Goal: Download file/media

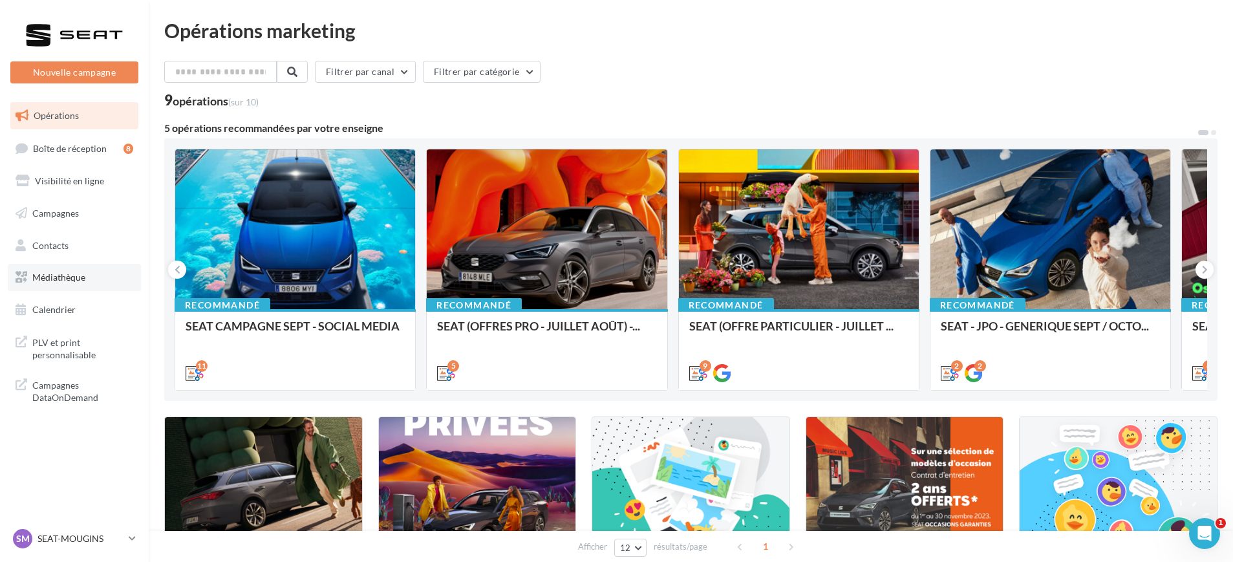
click at [53, 275] on span "Médiathèque" at bounding box center [58, 276] width 53 height 11
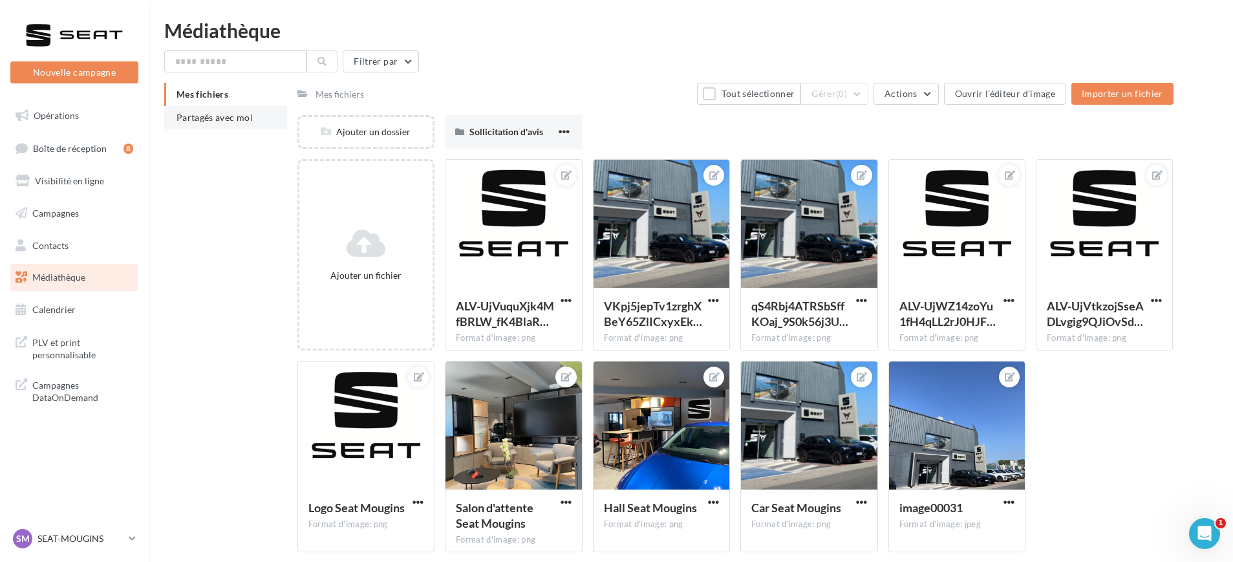
click at [207, 111] on li "Partagés avec moi" at bounding box center [225, 117] width 123 height 23
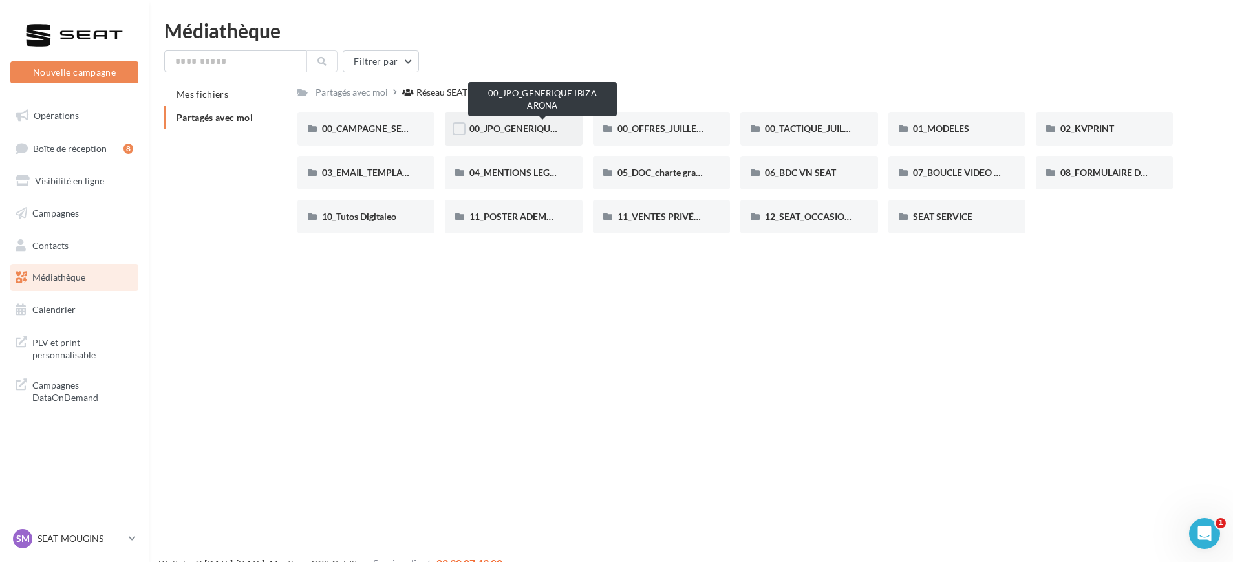
click at [540, 132] on span "00_JPO_GENERIQUE IBIZA ARONA" at bounding box center [542, 128] width 146 height 11
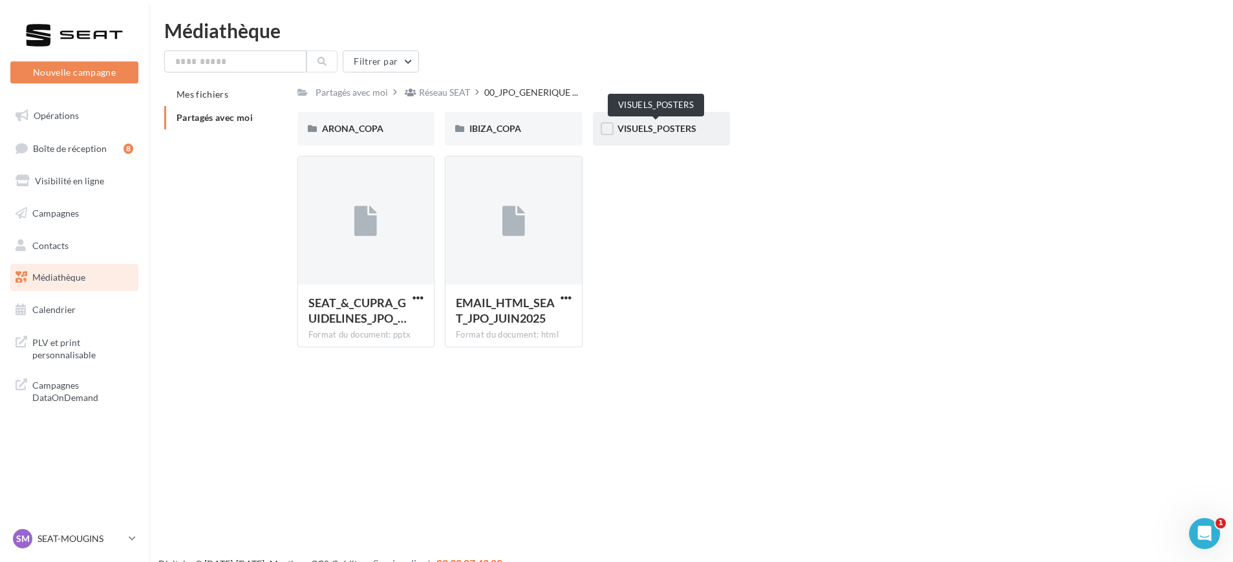
click at [637, 132] on span "VISUELS_POSTERS" at bounding box center [656, 128] width 79 height 11
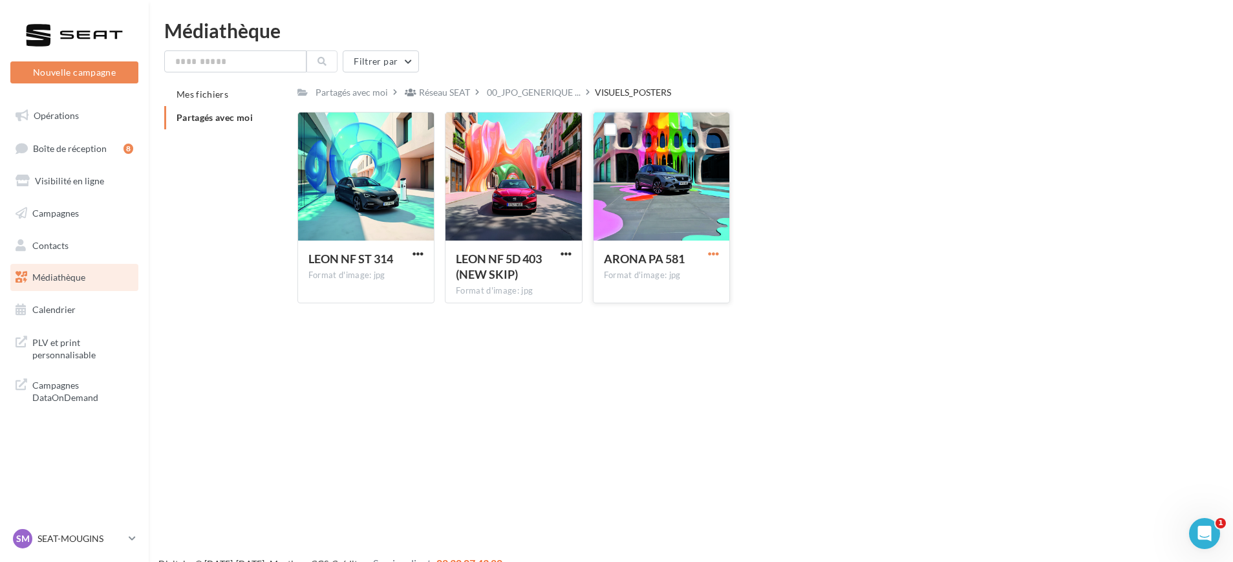
click at [711, 253] on span "button" at bounding box center [713, 253] width 11 height 11
click at [635, 271] on button "Télécharger" at bounding box center [656, 279] width 129 height 34
click at [540, 90] on div "Le téléchargement va bientôt commencer" at bounding box center [616, 73] width 226 height 35
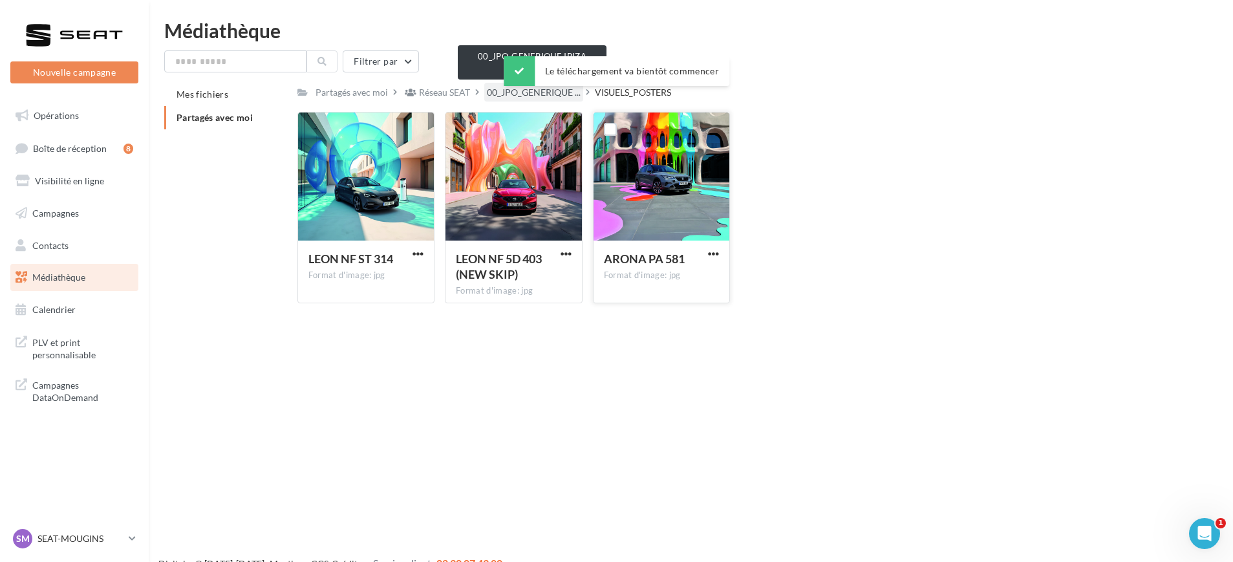
click at [526, 94] on span "00_JPO_GENERIQUE ..." at bounding box center [534, 92] width 94 height 13
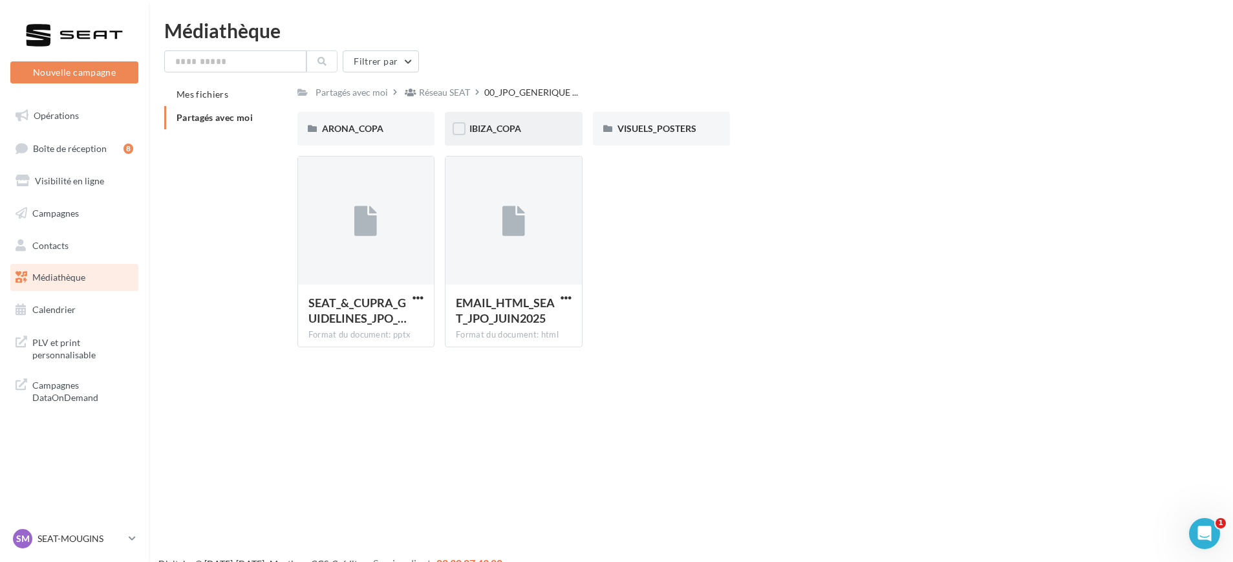
click at [487, 137] on div "IBIZA_COPA" at bounding box center [513, 129] width 137 height 34
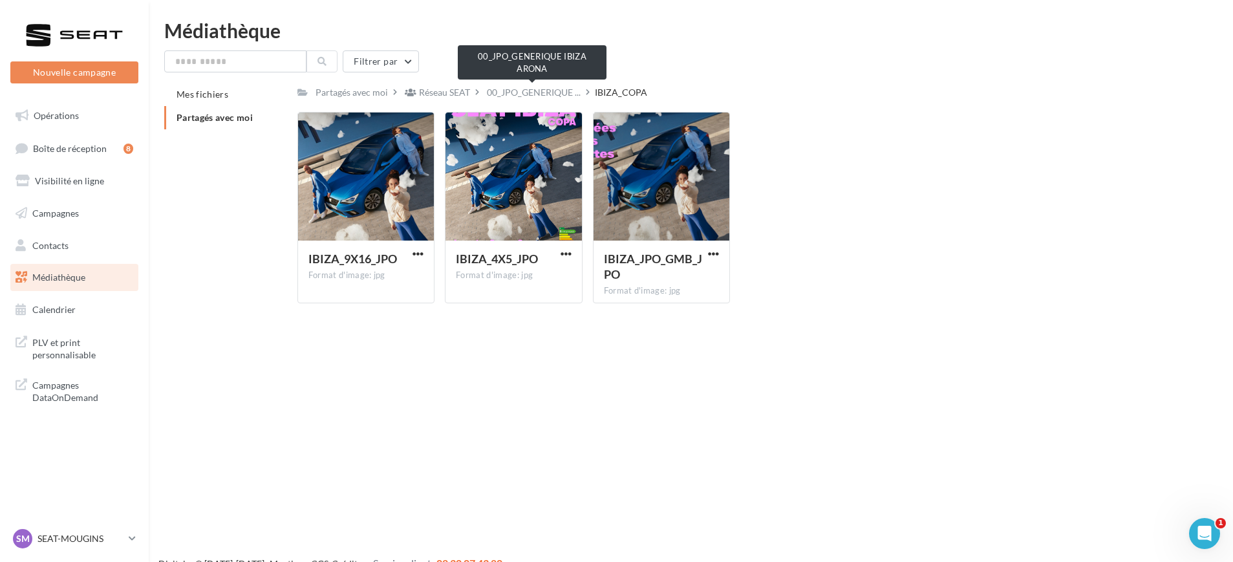
click at [528, 97] on span "00_JPO_GENERIQUE ..." at bounding box center [534, 92] width 94 height 13
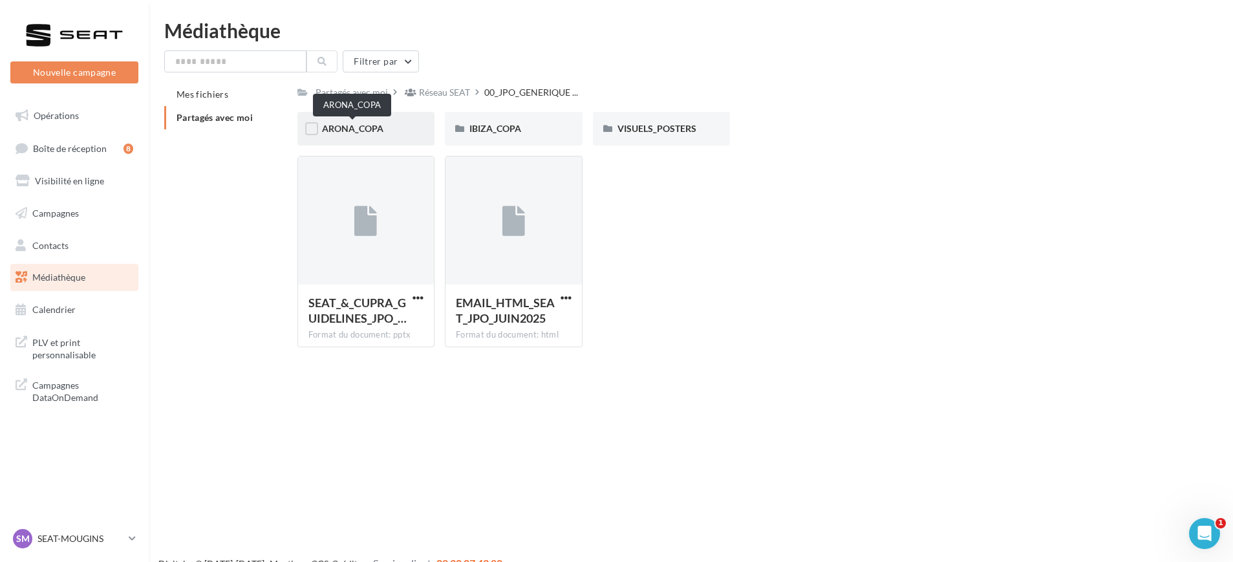
click at [367, 132] on span "ARONA_COPA" at bounding box center [352, 128] width 61 height 11
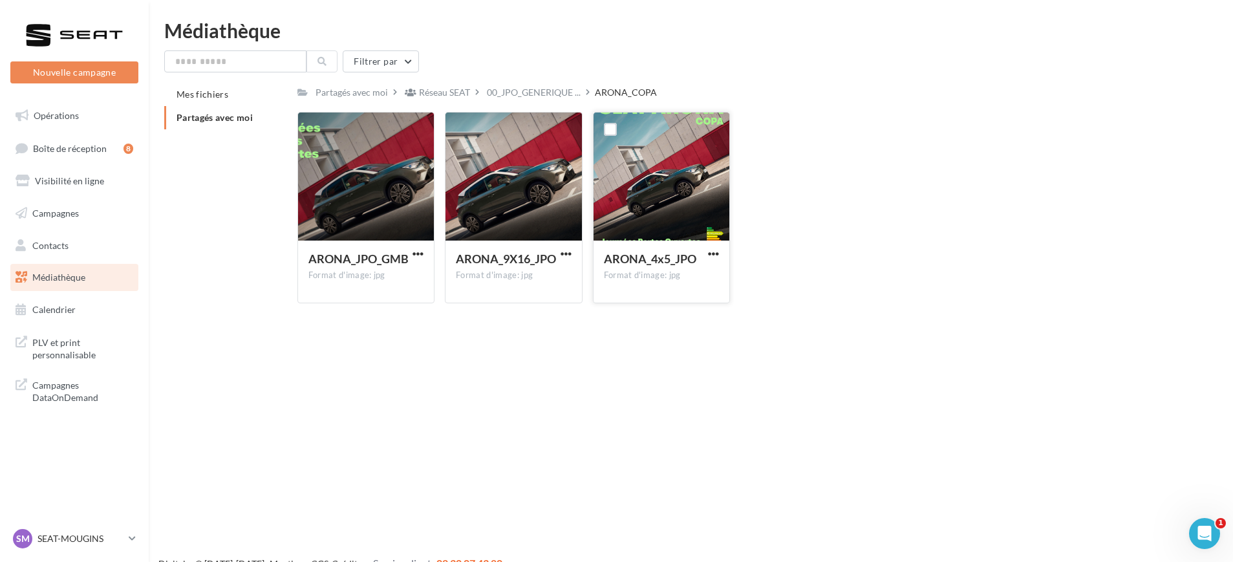
click at [686, 191] on div at bounding box center [661, 176] width 136 height 129
click at [512, 86] on span "00_JPO_GENERIQUE ..." at bounding box center [534, 92] width 94 height 13
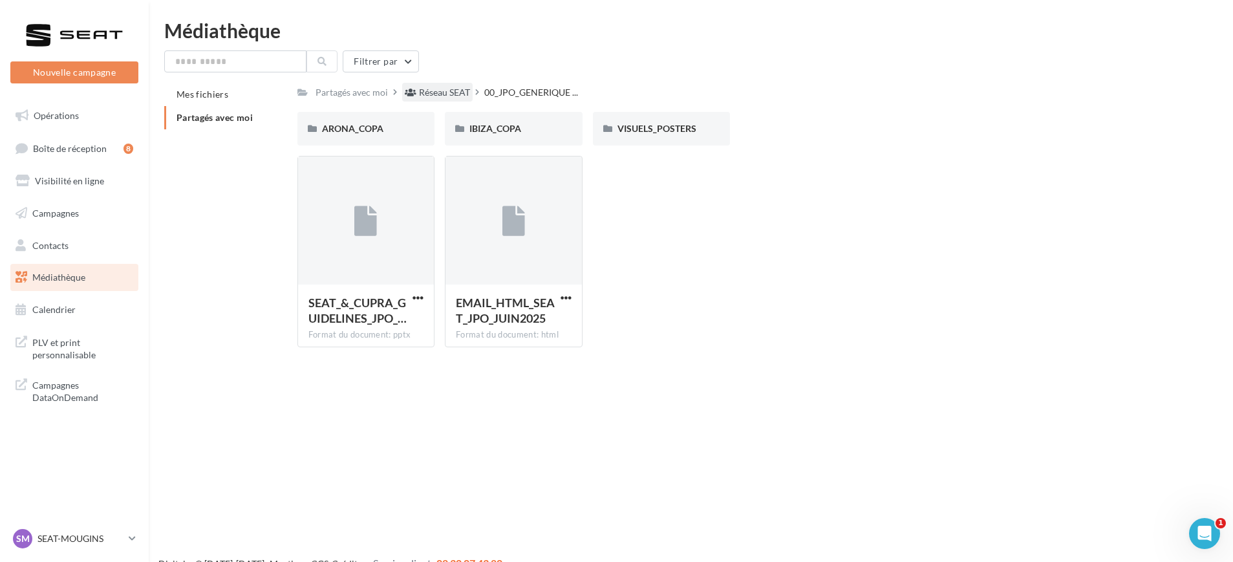
click at [443, 86] on div "Réseau SEAT" at bounding box center [444, 92] width 51 height 13
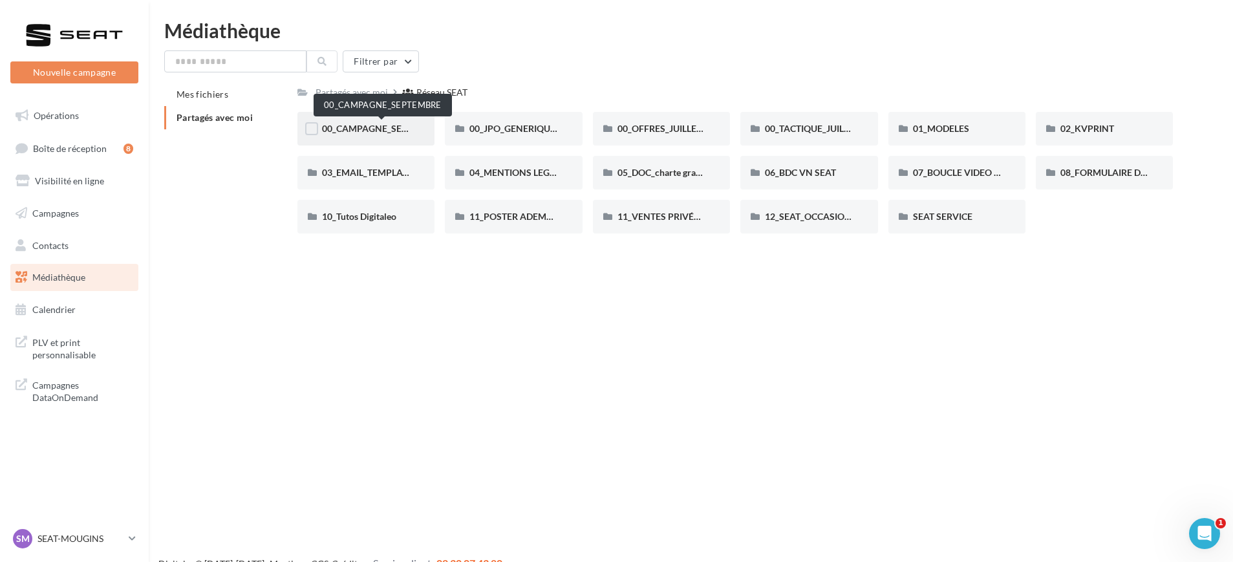
click at [383, 125] on span "00_CAMPAGNE_SEPTEMBRE" at bounding box center [382, 128] width 121 height 11
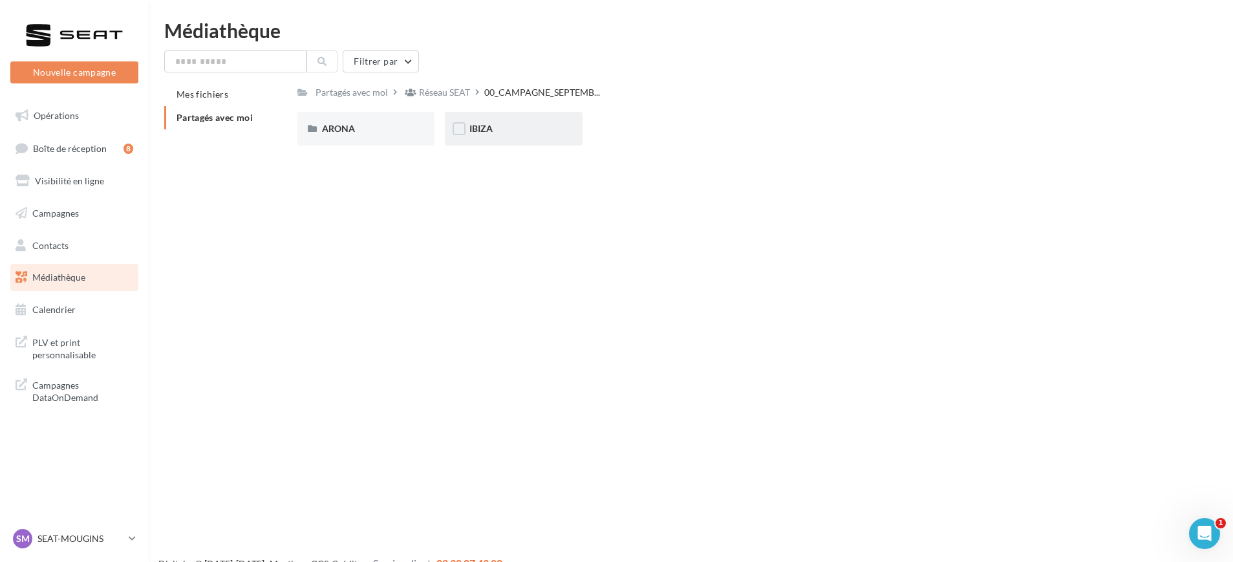
click at [488, 116] on div "IBIZA" at bounding box center [513, 129] width 137 height 34
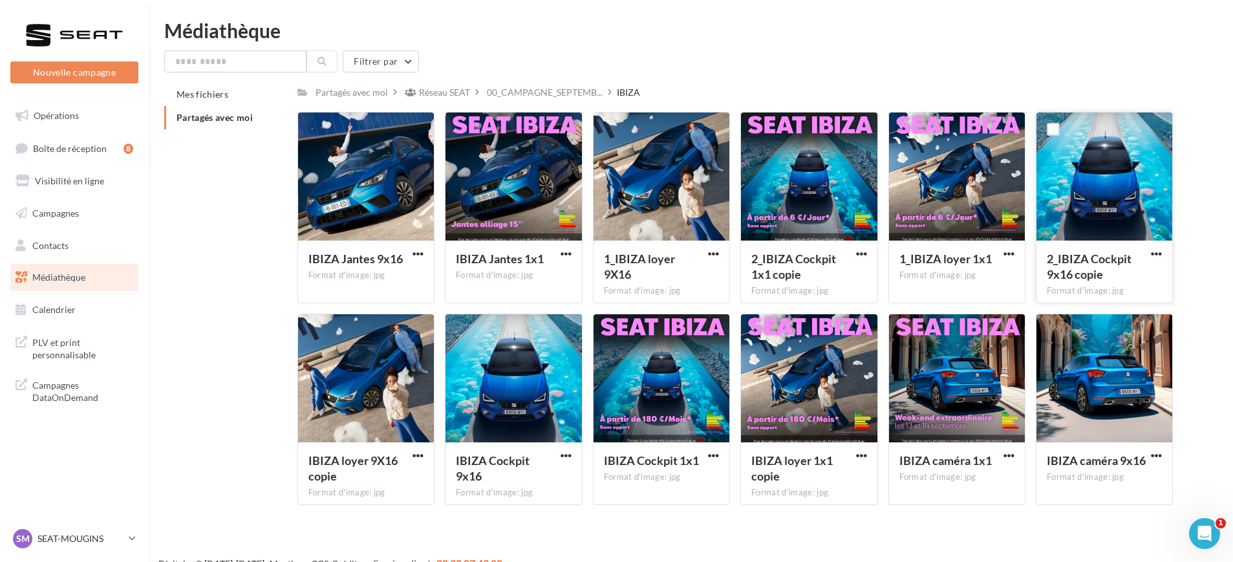
click at [1164, 257] on button "button" at bounding box center [1156, 254] width 16 height 13
click at [1121, 272] on button "Télécharger" at bounding box center [1099, 279] width 129 height 34
click at [1150, 450] on span "button" at bounding box center [1155, 455] width 11 height 11
click at [1056, 472] on button "Télécharger" at bounding box center [1099, 481] width 129 height 34
click at [568, 250] on span "button" at bounding box center [565, 253] width 11 height 11
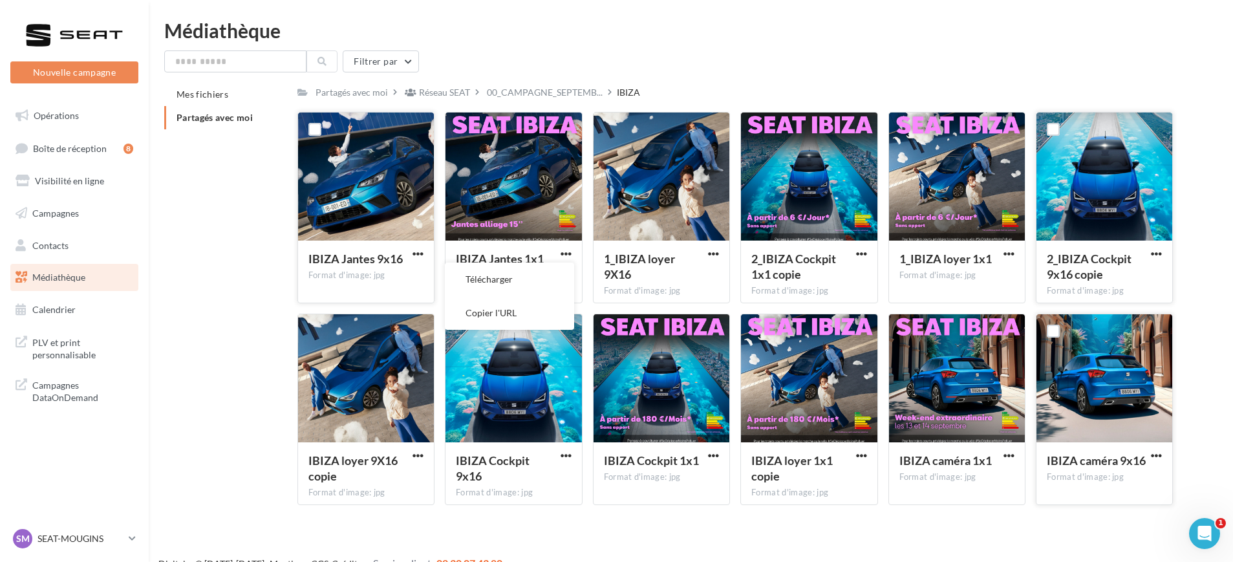
click at [414, 245] on div "IBIZA Jantes 9x16 Format d'image: jpg" at bounding box center [366, 270] width 136 height 61
click at [420, 261] on div "IBIZA Jantes 9x16" at bounding box center [365, 260] width 115 height 19
click at [420, 254] on span "button" at bounding box center [417, 253] width 11 height 11
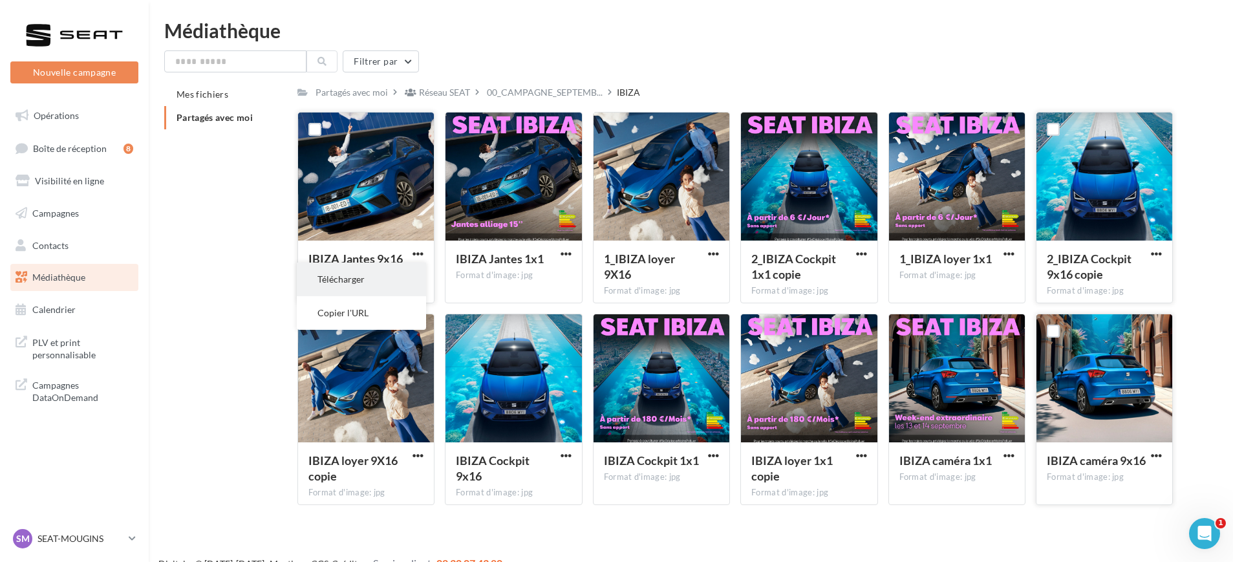
click at [348, 290] on button "Télécharger" at bounding box center [361, 279] width 129 height 34
click at [622, 25] on div "Médiathèque" at bounding box center [690, 30] width 1053 height 19
click at [528, 81] on div "Filtrer par Mes fichiers Partagés avec moi Partagés avec moi Réseau SEAT 00_CAM…" at bounding box center [690, 282] width 1053 height 465
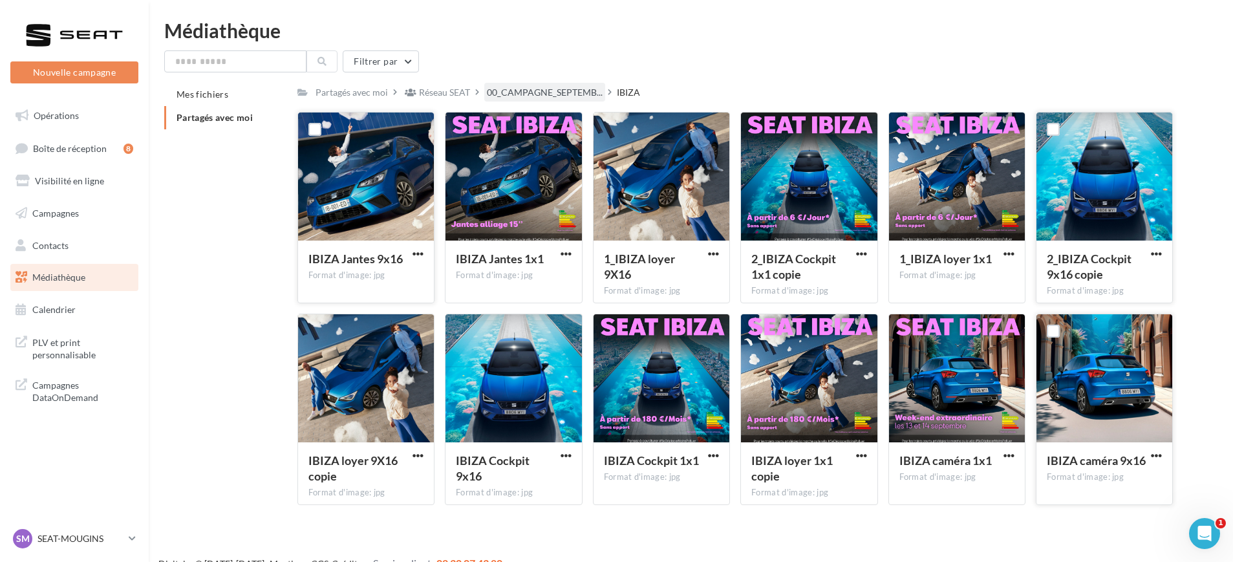
click at [526, 85] on div "00_CAMPAGNE_SEPTEMB..." at bounding box center [544, 92] width 121 height 19
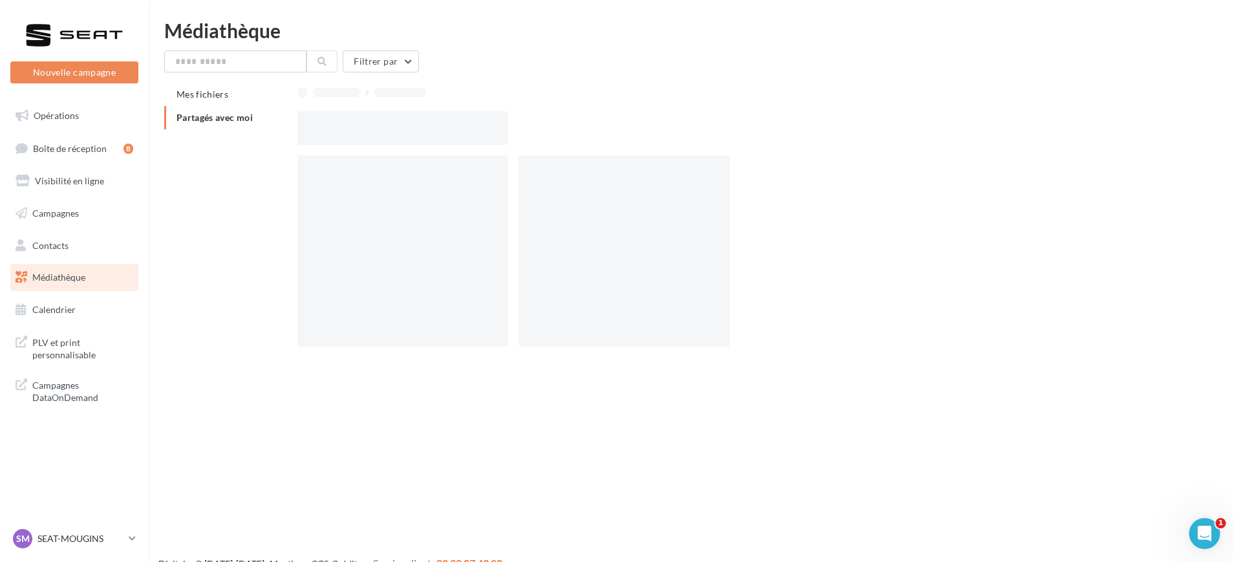
click at [526, 87] on div at bounding box center [735, 92] width 876 height 18
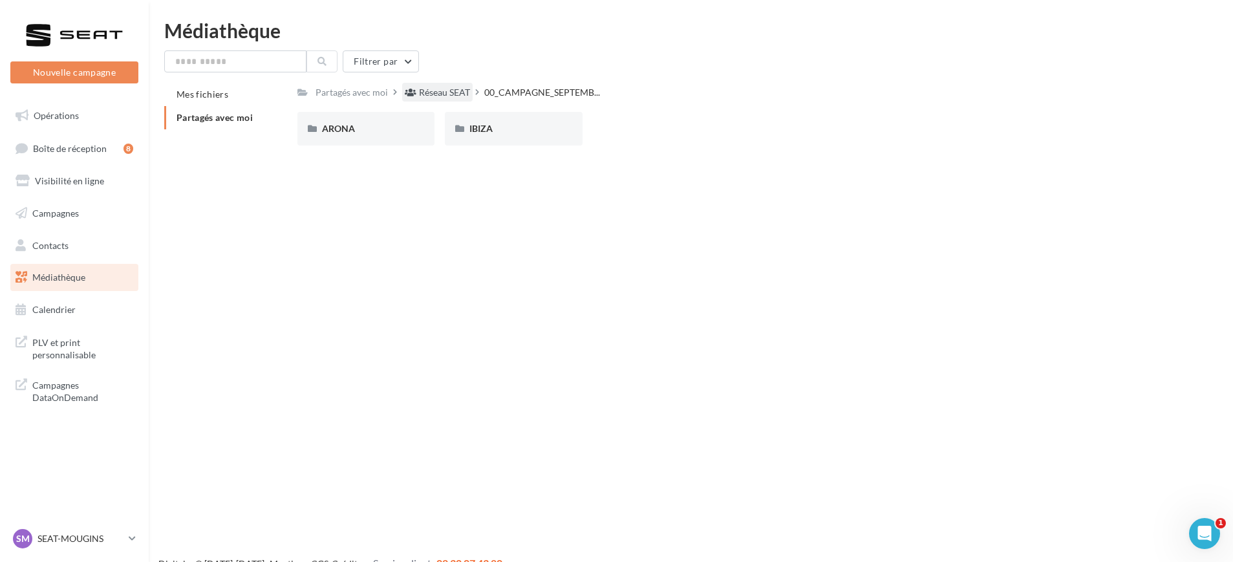
click at [462, 88] on div "Réseau SEAT" at bounding box center [444, 92] width 51 height 13
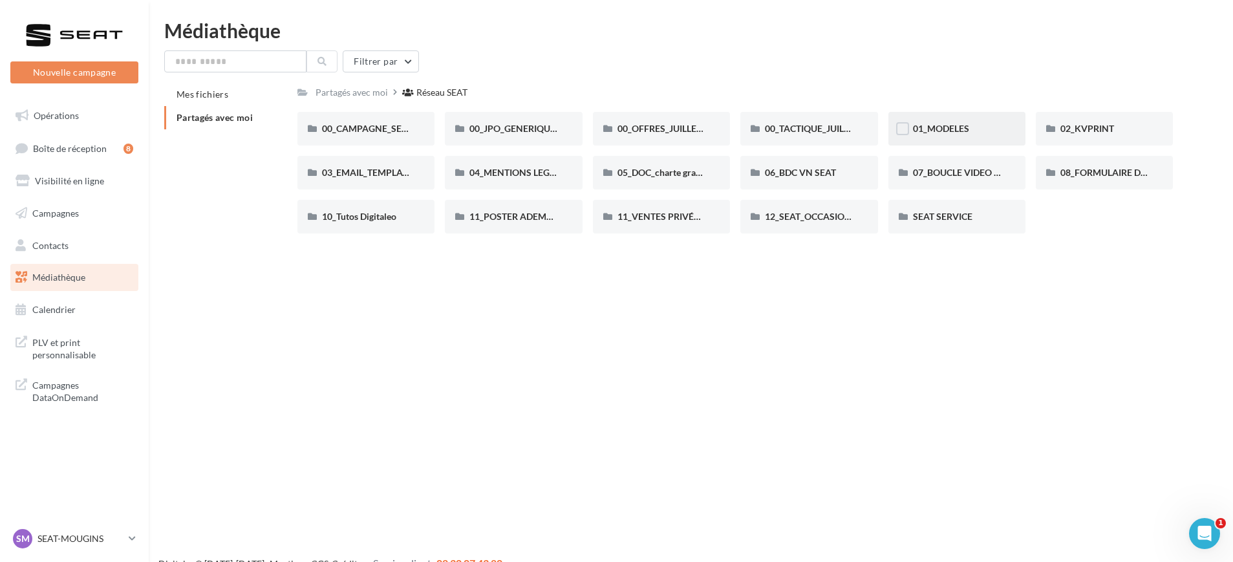
click at [964, 114] on div "01_MODELES" at bounding box center [956, 129] width 137 height 34
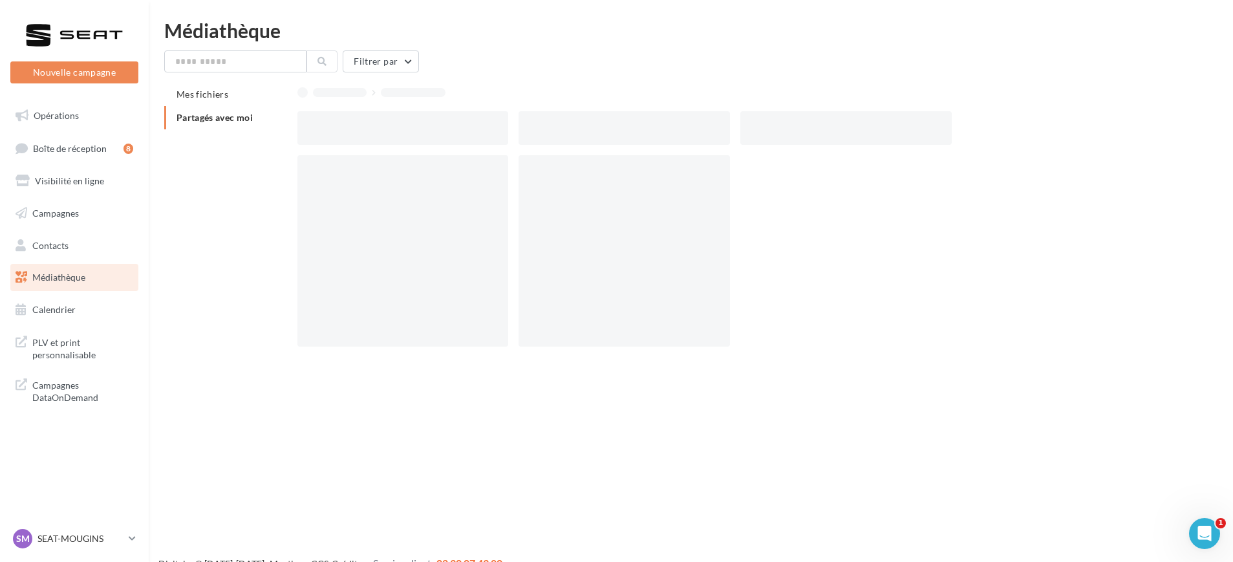
click at [964, 114] on div at bounding box center [740, 128] width 886 height 34
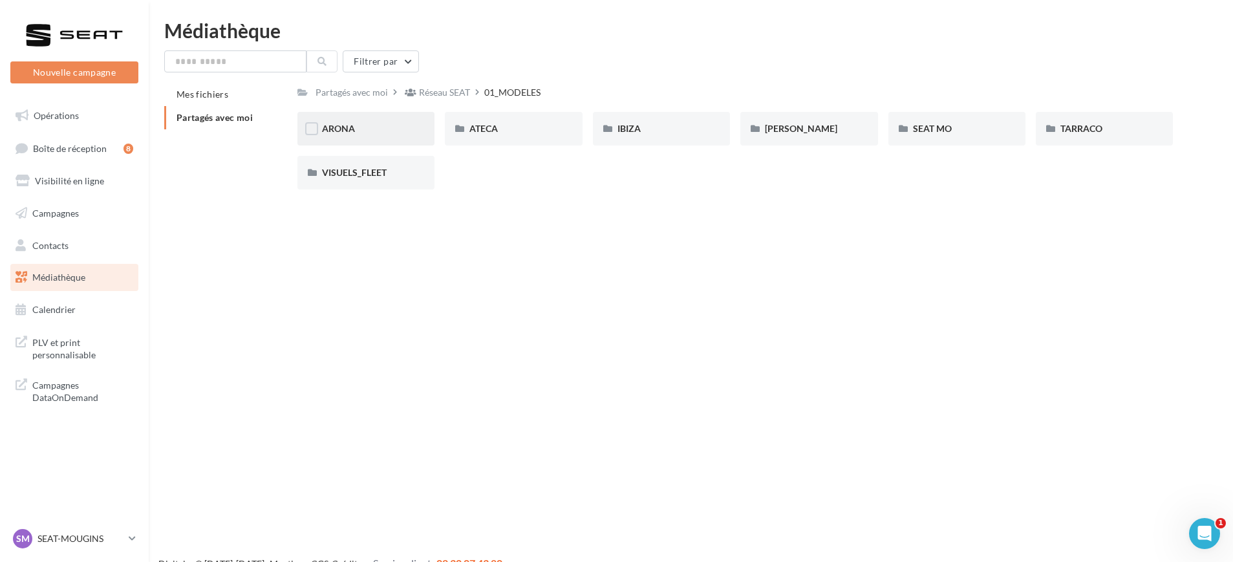
click at [413, 136] on div "ARONA" at bounding box center [365, 129] width 137 height 34
click at [517, 89] on div "01_MODELES" at bounding box center [515, 92] width 56 height 13
click at [648, 122] on div "IBIZA" at bounding box center [661, 128] width 88 height 13
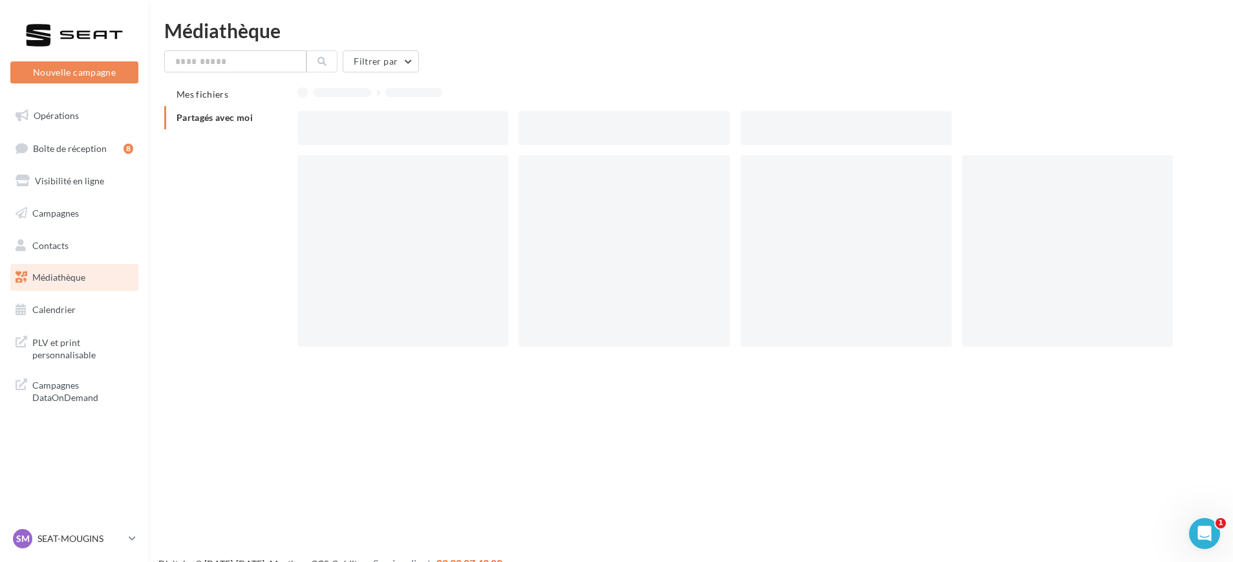
click at [648, 122] on div at bounding box center [623, 128] width 211 height 34
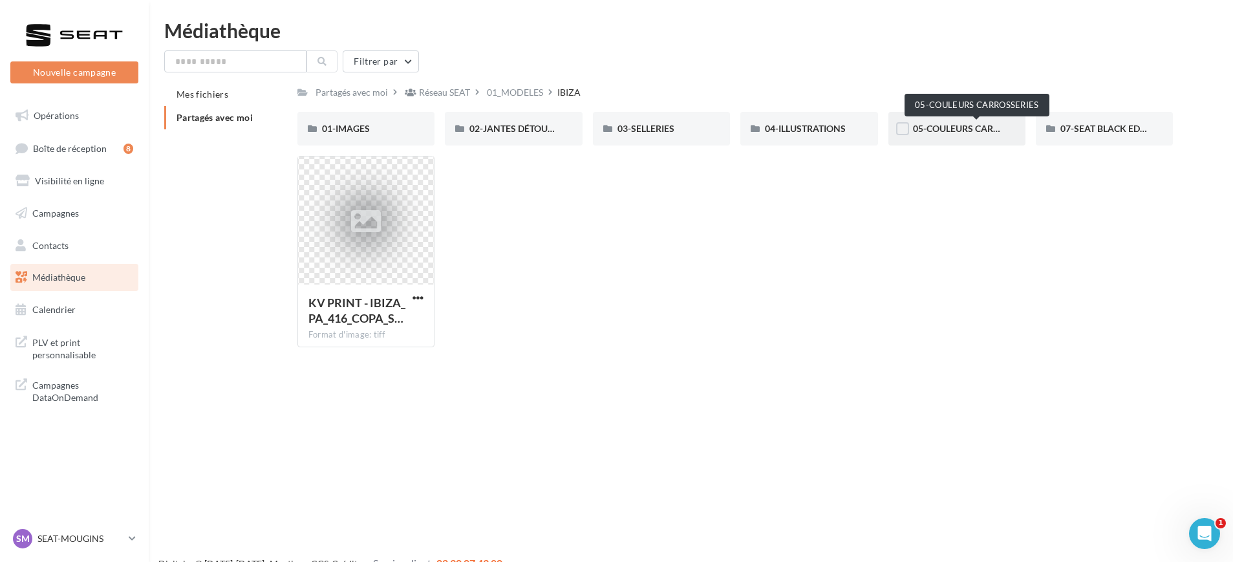
click at [926, 125] on span "05-COULEURS CARROSSERIES" at bounding box center [976, 128] width 127 height 11
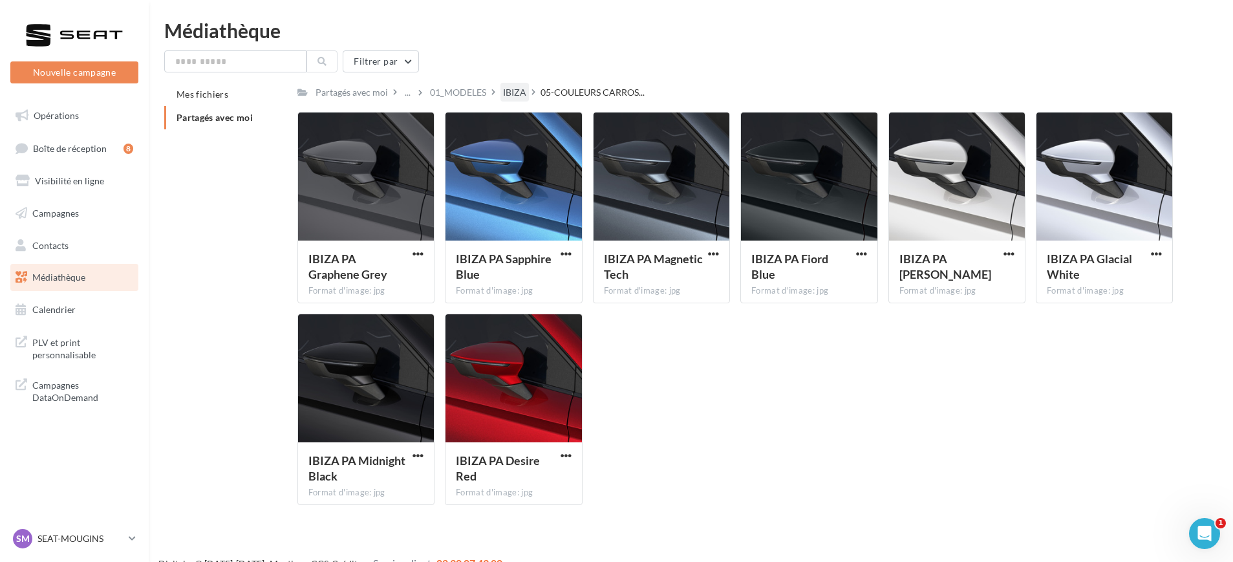
click at [508, 88] on div "IBIZA" at bounding box center [514, 92] width 23 height 13
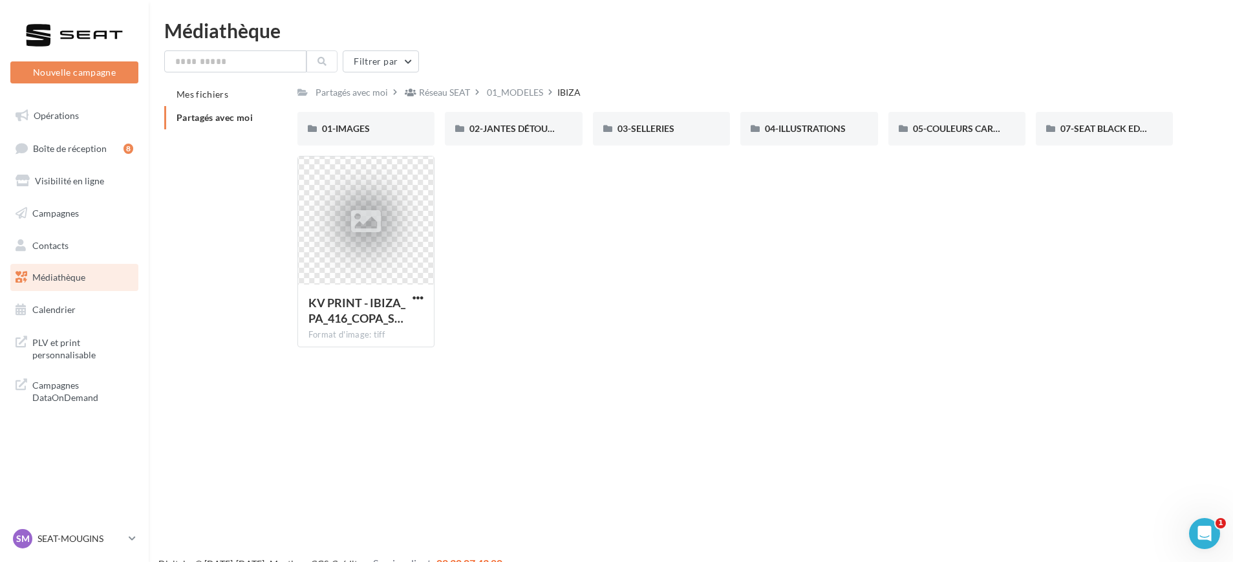
click at [642, 162] on div "KV PRINT - IBIZA_PA_416_COPA_S… Format d'image: tiff KV PRINT - IBIZA_PA_416_CO…" at bounding box center [740, 257] width 886 height 202
click at [777, 140] on div "04-ILLUSTRATIONS" at bounding box center [808, 129] width 137 height 34
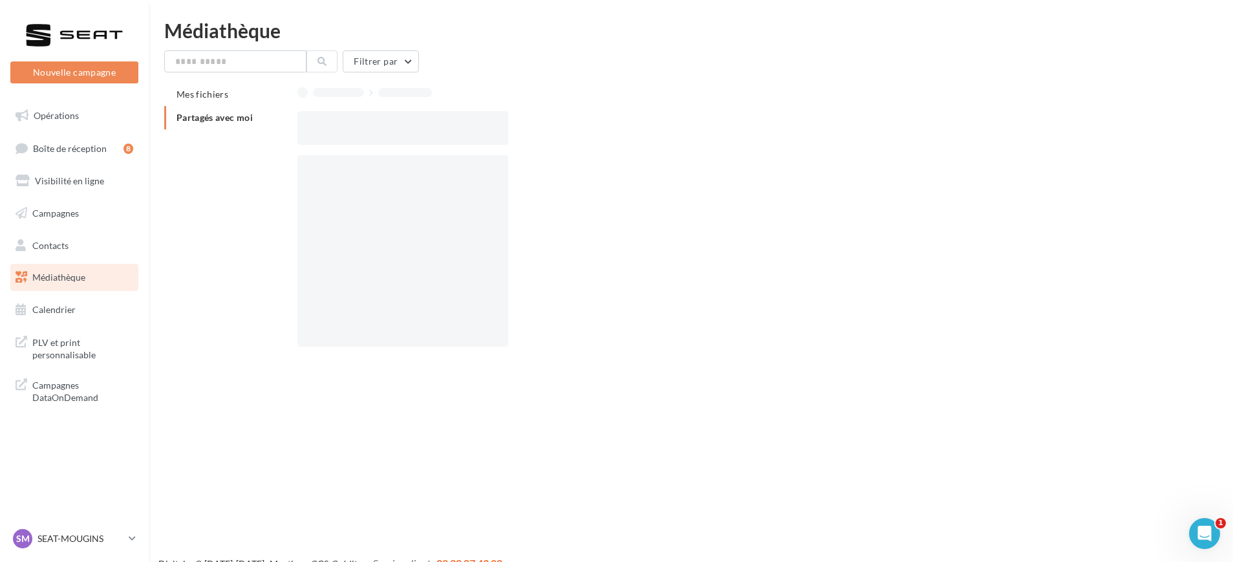
click at [777, 140] on div at bounding box center [740, 128] width 886 height 34
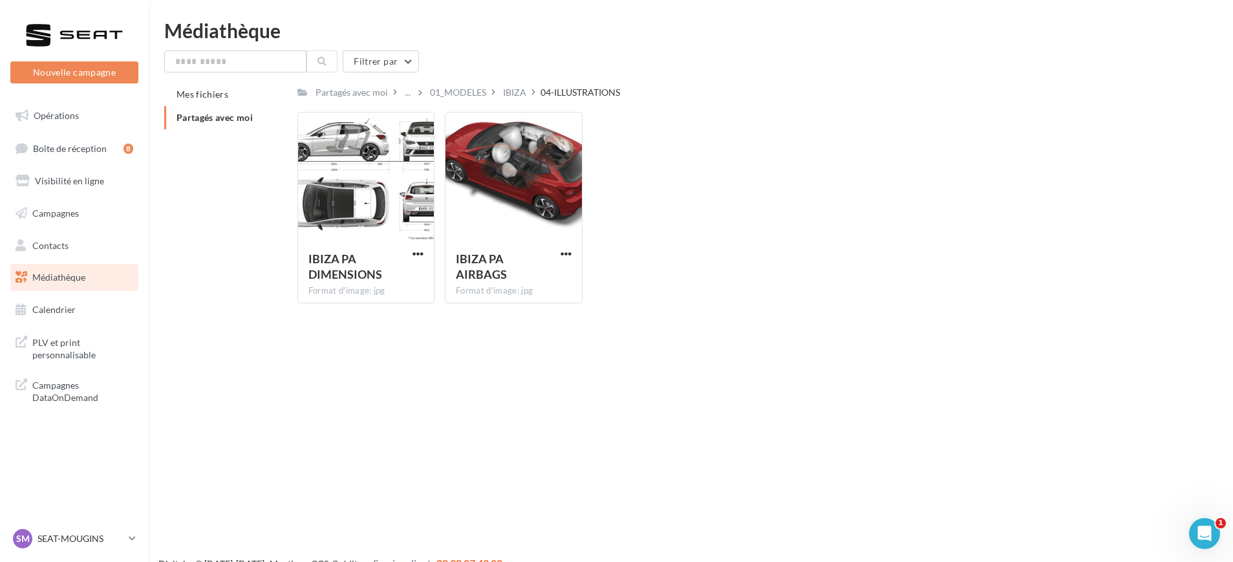
drag, startPoint x: 575, startPoint y: 79, endPoint x: 551, endPoint y: 83, distance: 23.6
click at [571, 79] on div "Filtrer par Mes fichiers Partagés avec moi Partagés avec moi ... 01_MODELES IBI…" at bounding box center [690, 181] width 1053 height 263
click at [510, 90] on div "IBIZA" at bounding box center [514, 92] width 23 height 13
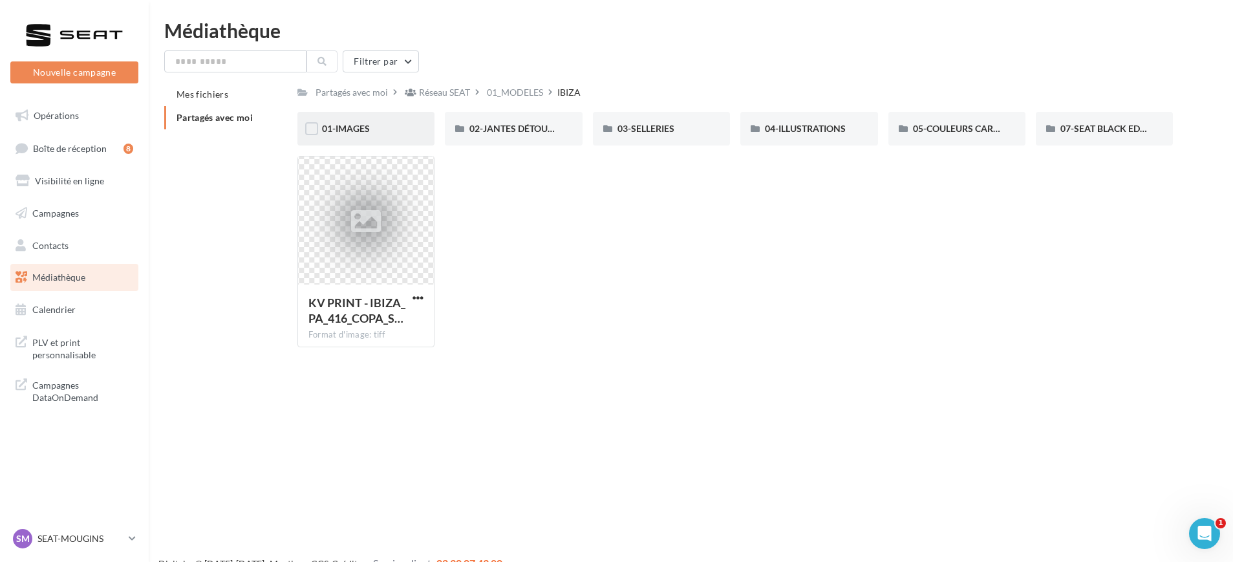
click at [388, 131] on div "01-IMAGES" at bounding box center [366, 128] width 88 height 13
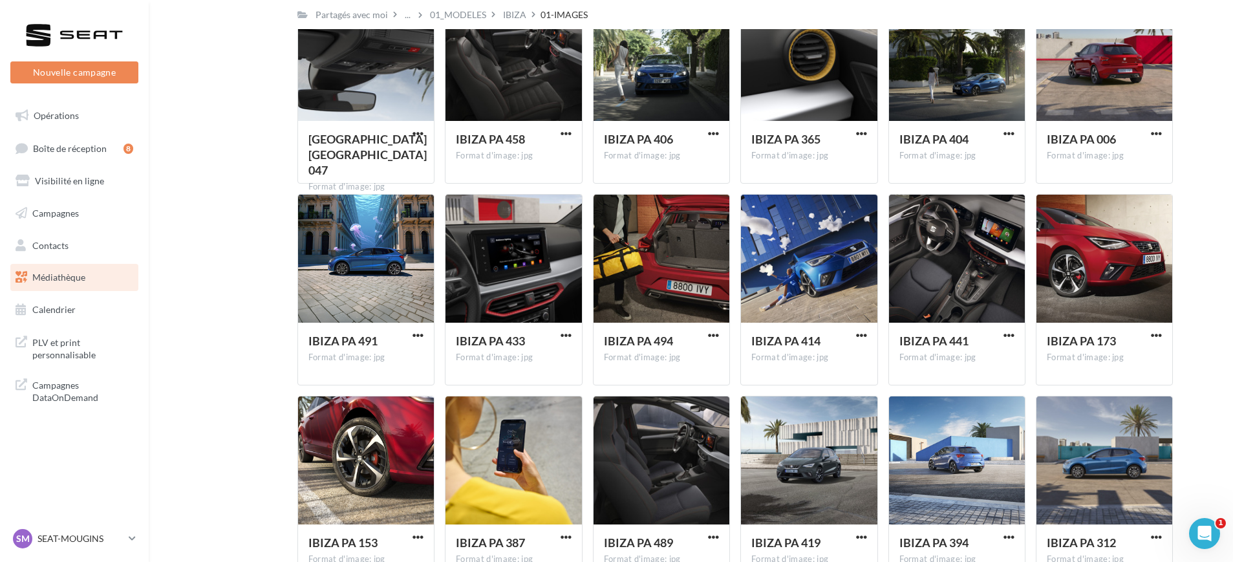
scroll to position [3750, 0]
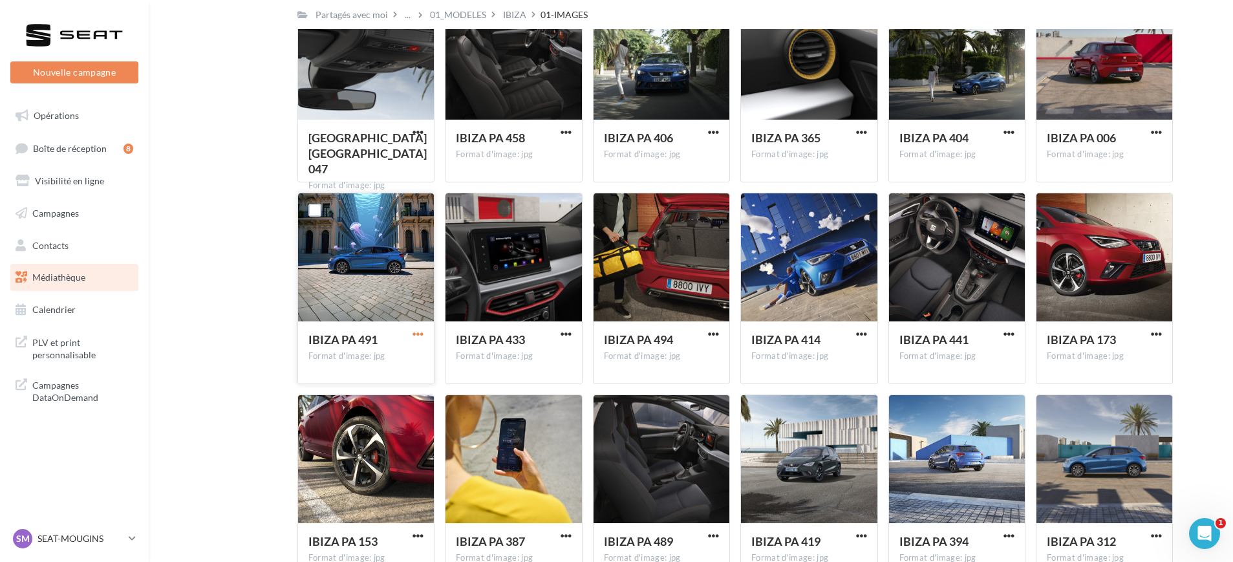
click at [419, 334] on span "button" at bounding box center [417, 333] width 11 height 11
click at [372, 358] on button "Télécharger" at bounding box center [361, 360] width 129 height 34
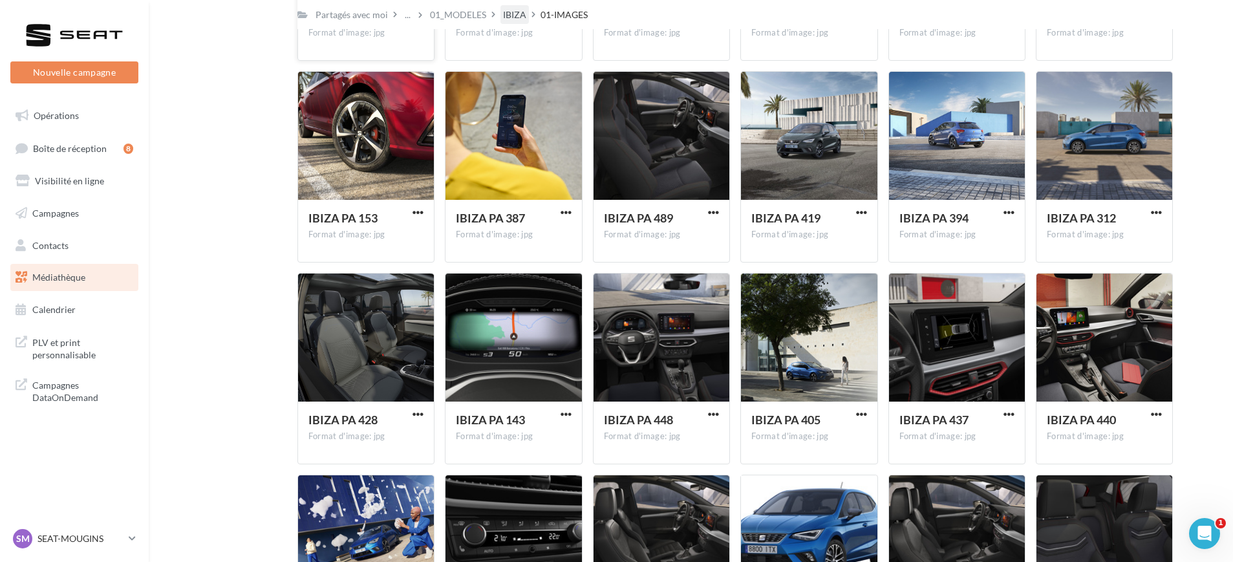
click at [513, 10] on div "IBIZA" at bounding box center [514, 14] width 23 height 13
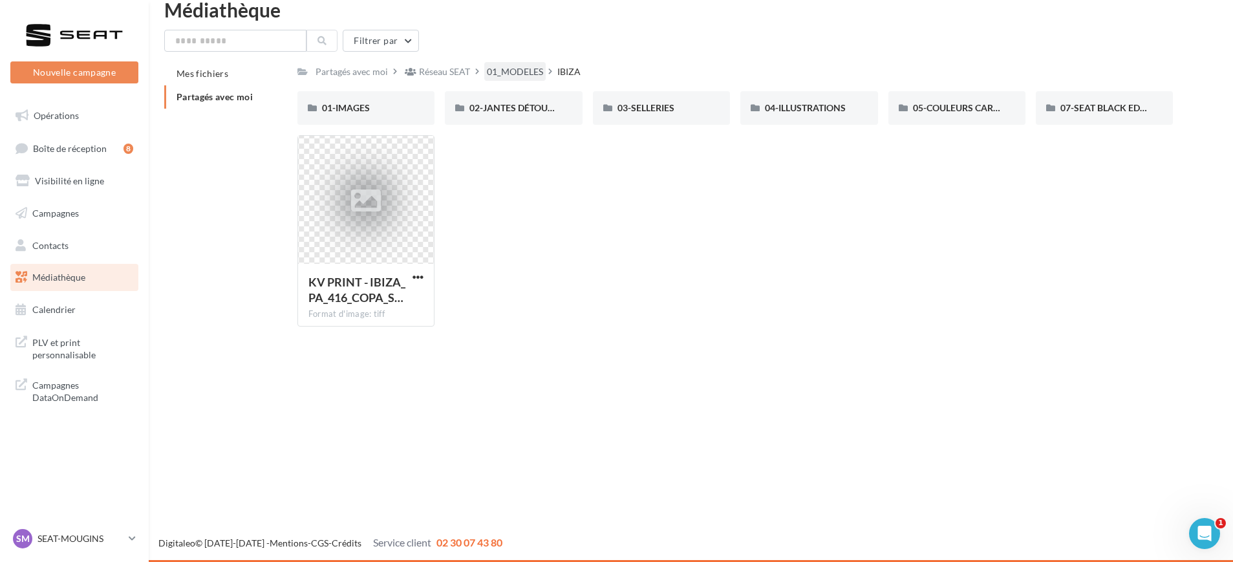
click at [513, 69] on div "01_MODELES" at bounding box center [515, 71] width 56 height 13
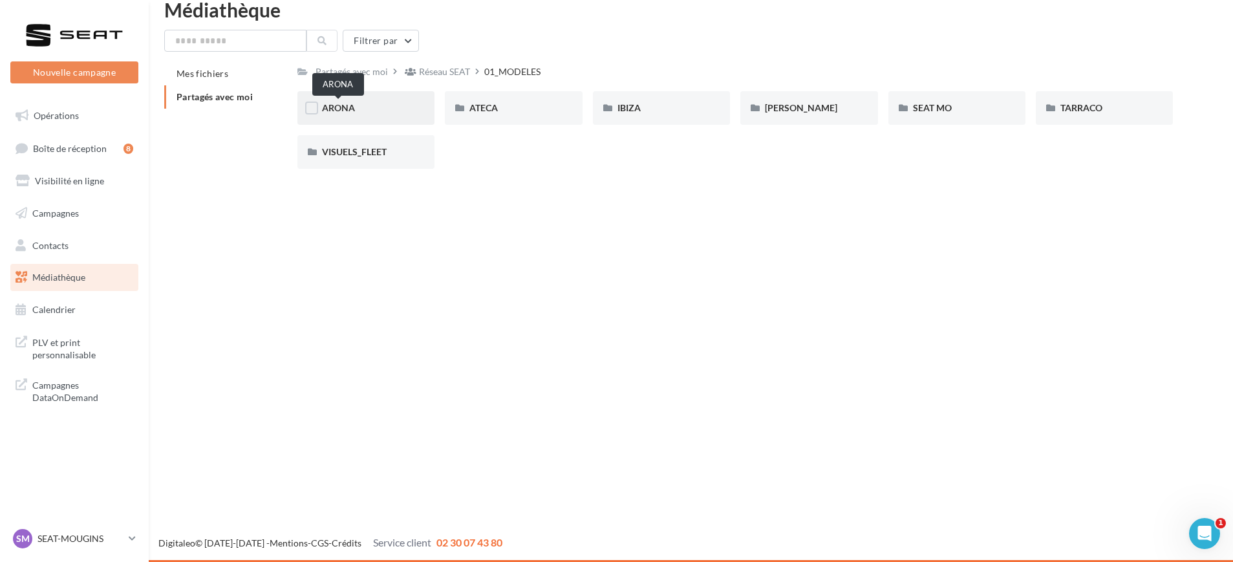
click at [338, 105] on span "ARONA" at bounding box center [338, 107] width 33 height 11
click at [363, 109] on span "01-IMAGES" at bounding box center [346, 107] width 48 height 11
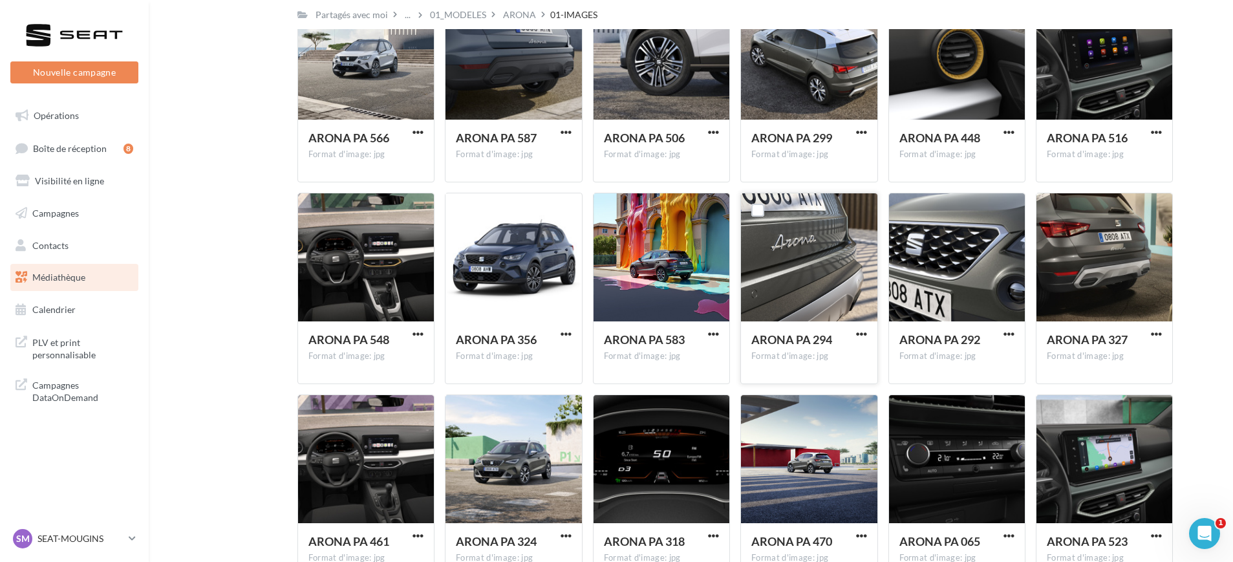
scroll to position [1542, 0]
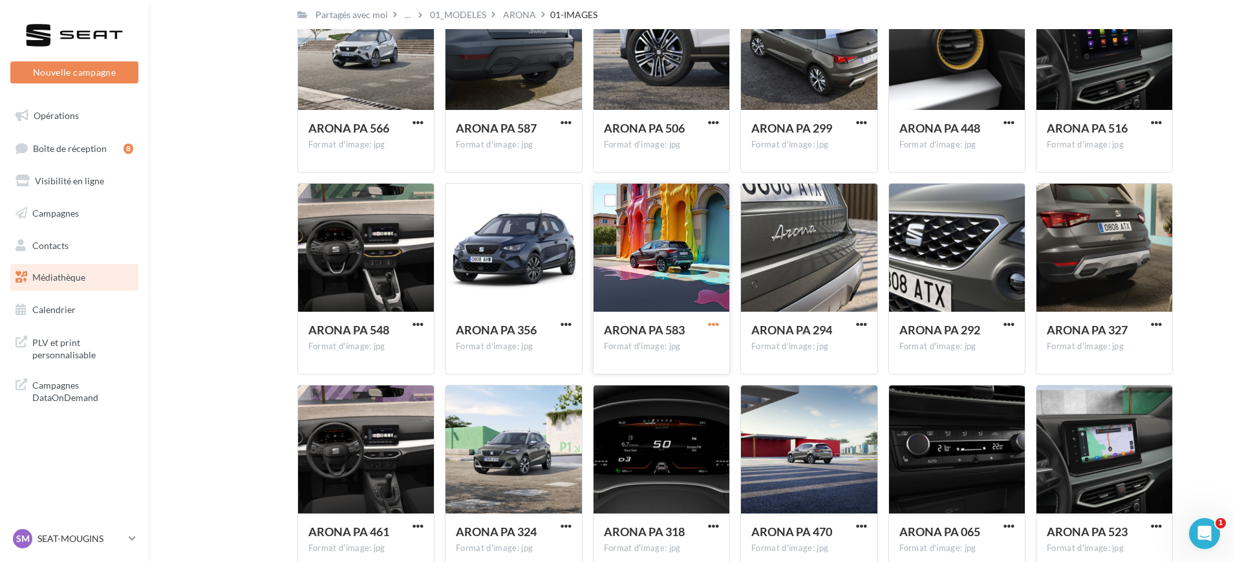
click at [714, 324] on span "button" at bounding box center [713, 324] width 11 height 11
click at [655, 348] on button "Télécharger" at bounding box center [656, 351] width 129 height 34
